Goal: Book appointment/travel/reservation

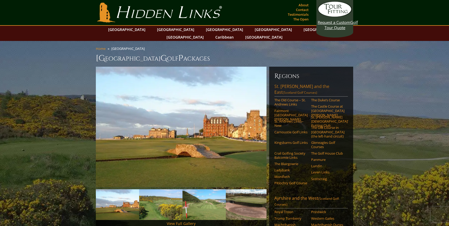
click at [290, 84] on link "St. Andrews and the East (Scotland Golf Courses)" at bounding box center [312, 90] width 74 height 13
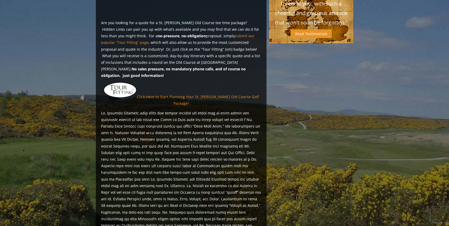
scroll to position [399, 0]
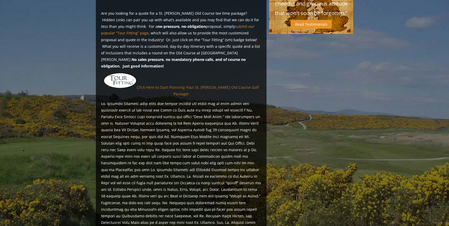
click at [210, 85] on link "Click Here to Start Planning Your St. [PERSON_NAME] Old Course Golf Package!" at bounding box center [198, 91] width 122 height 12
